Goal: Task Accomplishment & Management: Use online tool/utility

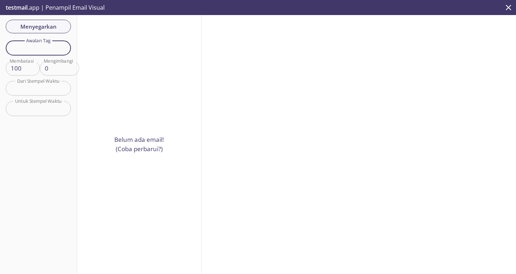
click at [39, 52] on input "text" at bounding box center [38, 47] width 65 height 15
click at [25, 66] on input "100" at bounding box center [21, 68] width 31 height 15
click at [30, 82] on input "text" at bounding box center [38, 88] width 65 height 15
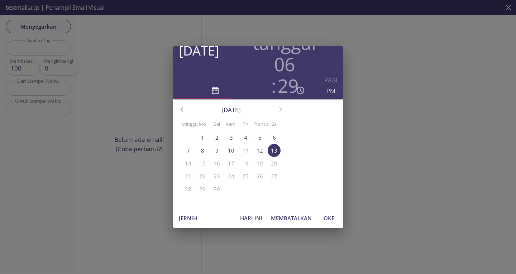
click at [53, 125] on div "Tahun 2025 [DATE] tanggal 06 : 29 PAGI PM [DATE] Minggu Mo Sel Kami Th Prancis …" at bounding box center [258, 137] width 516 height 274
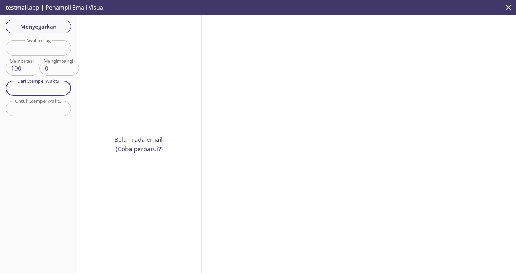
click at [23, 88] on input "text" at bounding box center [38, 88] width 65 height 15
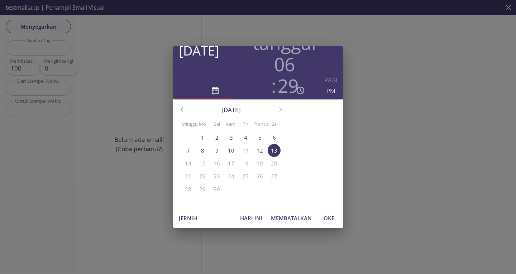
click at [271, 152] on font "13" at bounding box center [274, 150] width 6 height 7
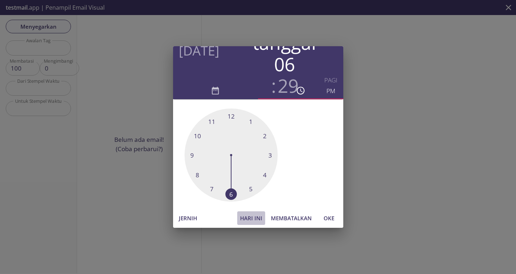
click at [254, 216] on font "Hari ini" at bounding box center [251, 218] width 22 height 7
click at [331, 219] on font "OKE" at bounding box center [328, 218] width 11 height 7
type input "[DATE] 8:22 pm"
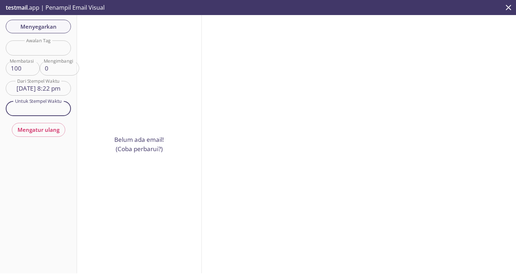
click at [38, 112] on input "text" at bounding box center [38, 108] width 65 height 15
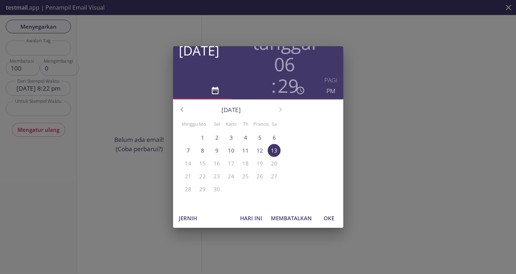
click at [280, 112] on div "[DATE]" at bounding box center [231, 110] width 116 height 18
click at [270, 175] on div "27" at bounding box center [274, 176] width 14 height 13
click at [190, 219] on font "Jernih" at bounding box center [188, 218] width 18 height 7
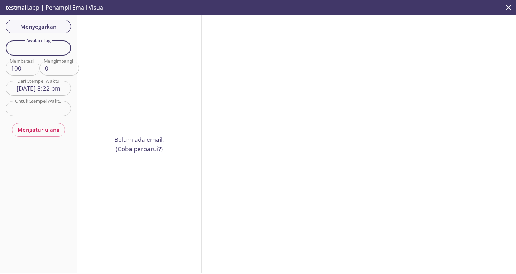
click at [47, 47] on input "text" at bounding box center [38, 47] width 65 height 15
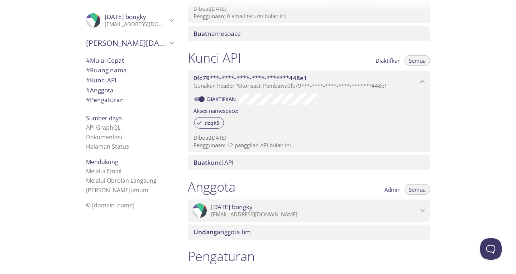
scroll to position [137, 0]
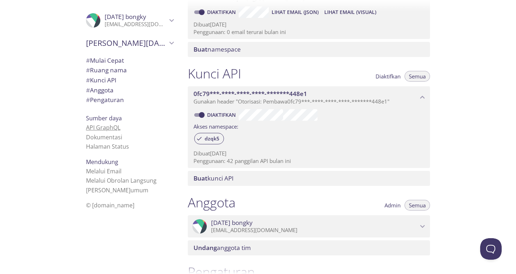
click at [99, 129] on font "API GraphQL" at bounding box center [103, 128] width 34 height 8
click at [103, 62] on font "Mulai Cepat" at bounding box center [107, 60] width 34 height 8
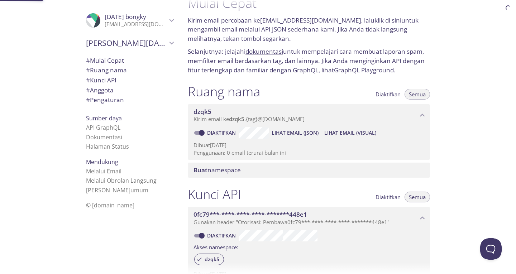
scroll to position [11, 0]
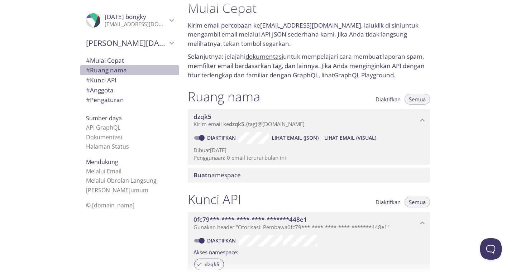
click at [107, 69] on font "Ruang nama" at bounding box center [108, 70] width 37 height 8
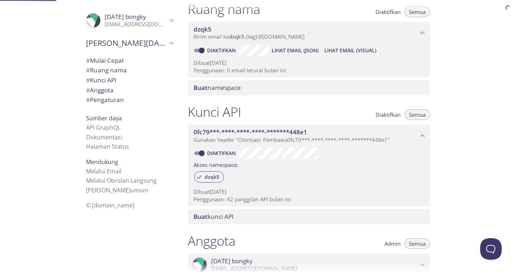
scroll to position [100, 0]
click at [105, 105] on span "# Pengaturan" at bounding box center [129, 99] width 87 height 9
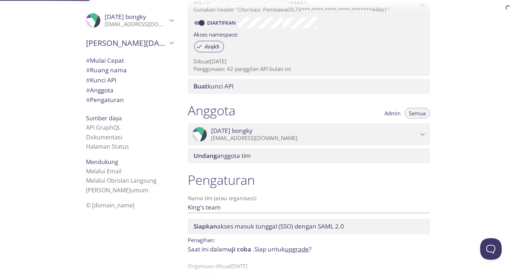
scroll to position [245, 0]
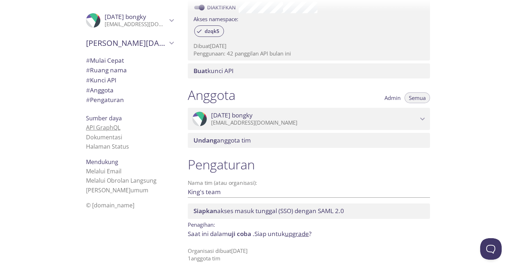
click at [105, 126] on font "API GraphQL" at bounding box center [103, 128] width 34 height 8
click at [97, 134] on font "Dokumentasi" at bounding box center [104, 137] width 36 height 8
click at [101, 145] on font "Halaman Status" at bounding box center [107, 147] width 43 height 8
click at [107, 172] on font "Melalui Email" at bounding box center [103, 171] width 35 height 8
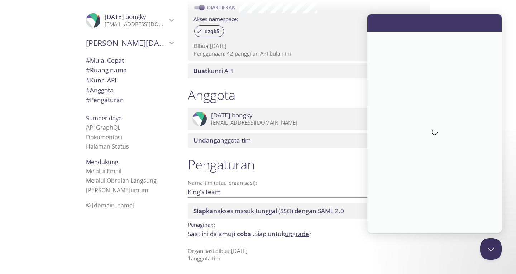
scroll to position [0, 0]
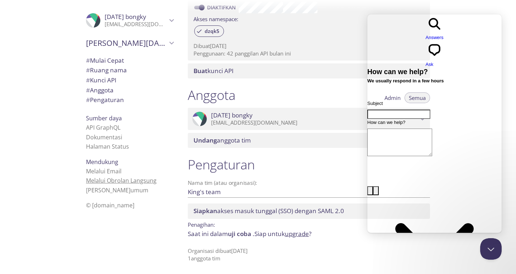
click at [104, 180] on font "Melalui Obrolan Langsung" at bounding box center [121, 181] width 71 height 8
click at [97, 145] on font "Halaman Status" at bounding box center [107, 147] width 43 height 8
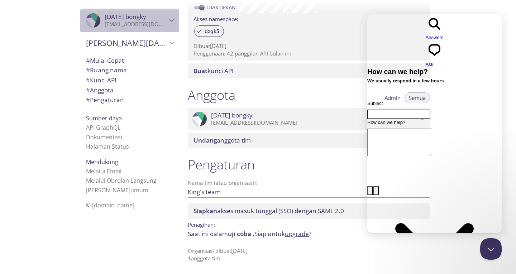
click at [154, 19] on span "[DATE][PERSON_NAME]" at bounding box center [136, 17] width 62 height 8
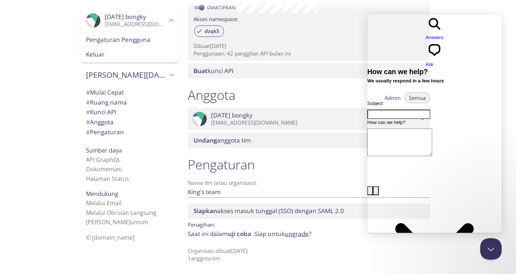
click at [154, 19] on span "[DATE][PERSON_NAME]" at bounding box center [136, 17] width 62 height 8
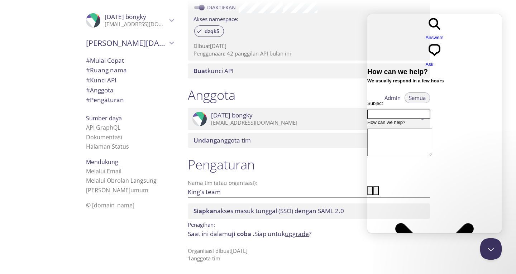
click at [169, 45] on icon "Tim Raja" at bounding box center [171, 42] width 9 height 9
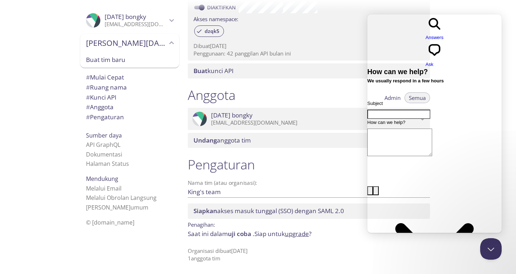
click at [169, 45] on icon "Tim Raja" at bounding box center [171, 42] width 9 height 9
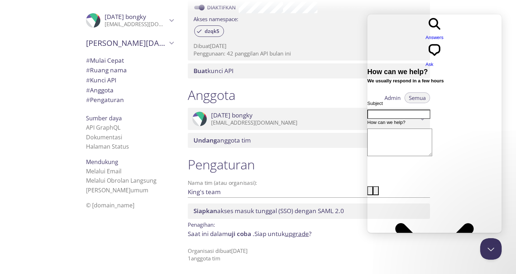
click at [154, 59] on span "# Mulai Cepat" at bounding box center [129, 60] width 87 height 9
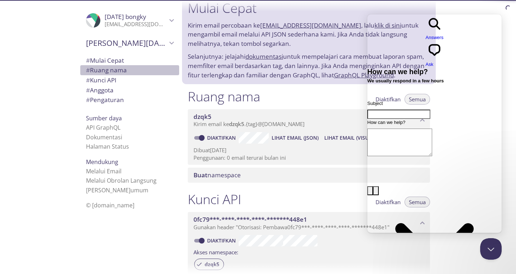
click at [133, 69] on span "# Ruang nama" at bounding box center [129, 70] width 87 height 9
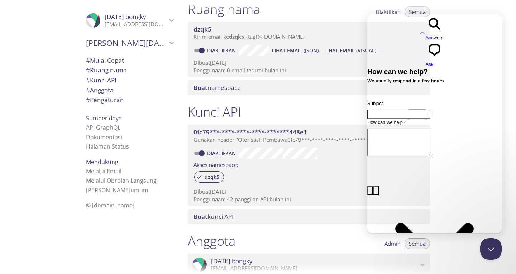
scroll to position [100, 0]
click at [492, 253] on button "Close Beacon popover" at bounding box center [489, 247] width 21 height 21
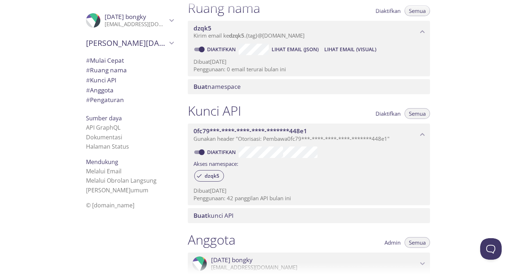
click at [101, 71] on font "Ruang nama" at bounding box center [108, 70] width 37 height 8
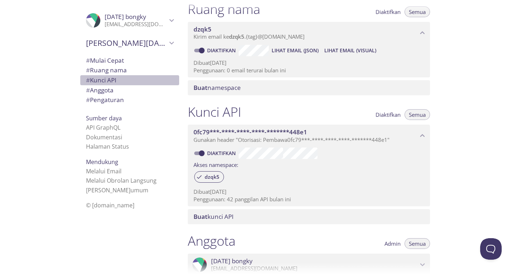
click at [101, 77] on font "Kunci API" at bounding box center [103, 80] width 27 height 8
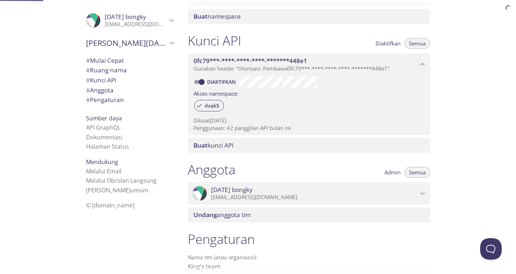
scroll to position [203, 0]
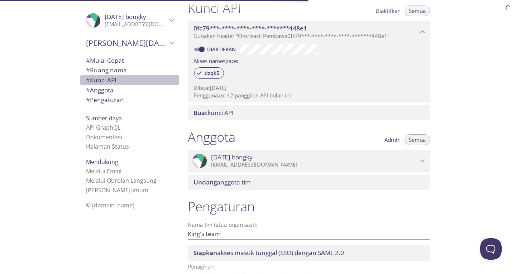
click at [100, 82] on font "Kunci API" at bounding box center [103, 80] width 27 height 8
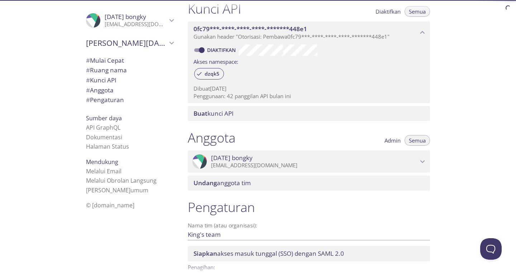
click at [102, 88] on font "Anggota" at bounding box center [102, 90] width 24 height 8
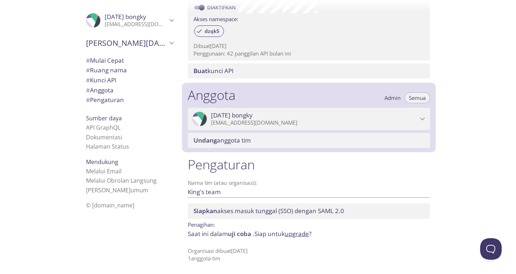
click at [104, 96] on font "Pengaturan" at bounding box center [107, 100] width 34 height 8
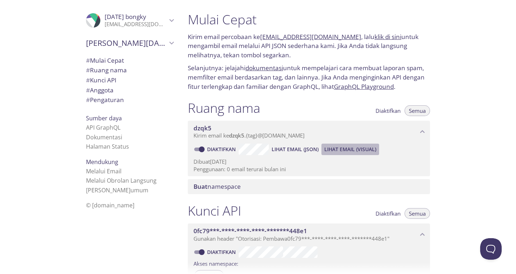
click at [359, 150] on font "Lihat Email (Visual)" at bounding box center [350, 149] width 52 height 7
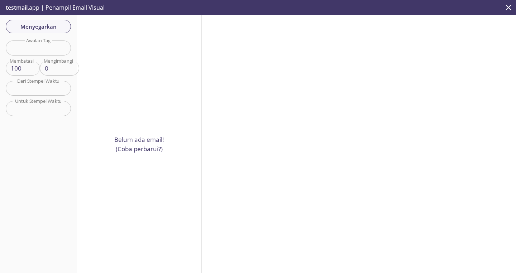
click at [26, 46] on input "text" at bounding box center [38, 47] width 65 height 15
paste input "@[DOMAIN_NAME]"
type input "@[DOMAIN_NAME]"
click at [36, 133] on font "Mengatur ulang" at bounding box center [39, 129] width 42 height 7
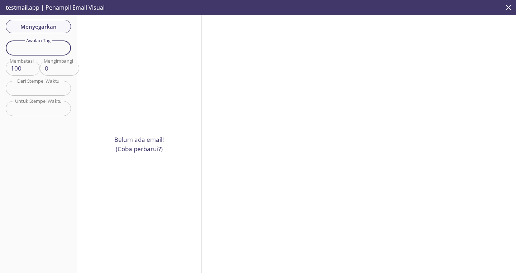
paste input "@[DOMAIN_NAME]"
click at [27, 48] on input "@[DOMAIN_NAME]" at bounding box center [38, 47] width 65 height 15
type input "@[DOMAIN_NAME]"
click at [2, 47] on div "Menyegarkan Filter Awalan Tag @[DOMAIN_NAME] Awalan Tag Membatasi 100 Membatasi…" at bounding box center [38, 144] width 77 height 258
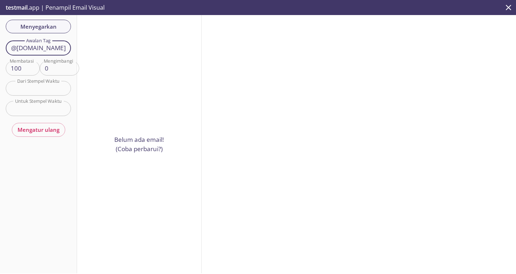
click at [20, 42] on input "@[DOMAIN_NAME]" at bounding box center [38, 47] width 65 height 15
click at [64, 64] on input "1" at bounding box center [55, 68] width 31 height 15
type input "2"
click at [63, 65] on input "2" at bounding box center [55, 68] width 31 height 15
